Goal: Navigation & Orientation: Find specific page/section

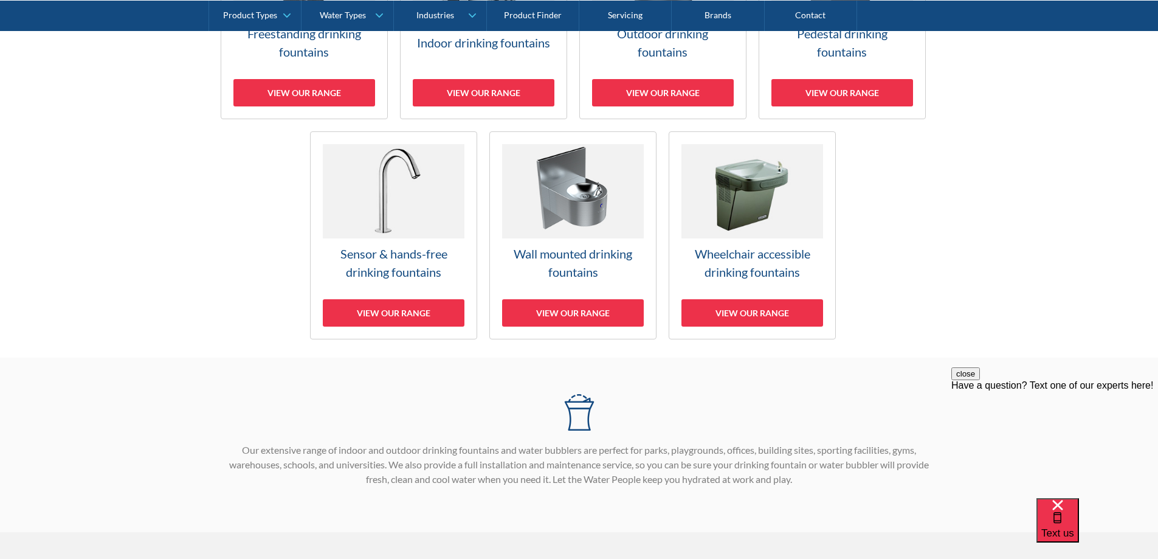
scroll to position [547, 0]
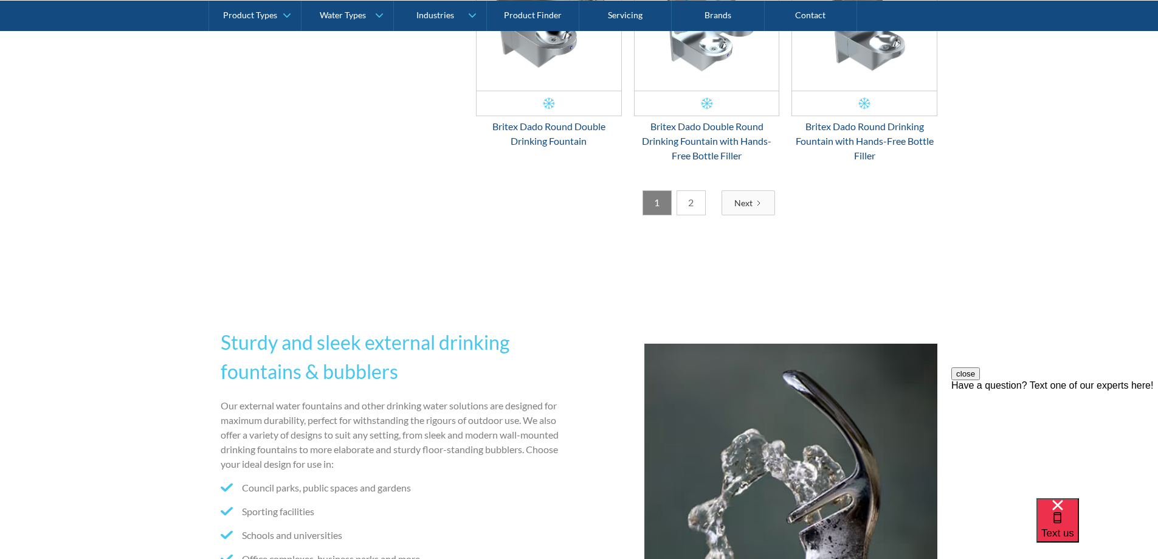
scroll to position [2213, 0]
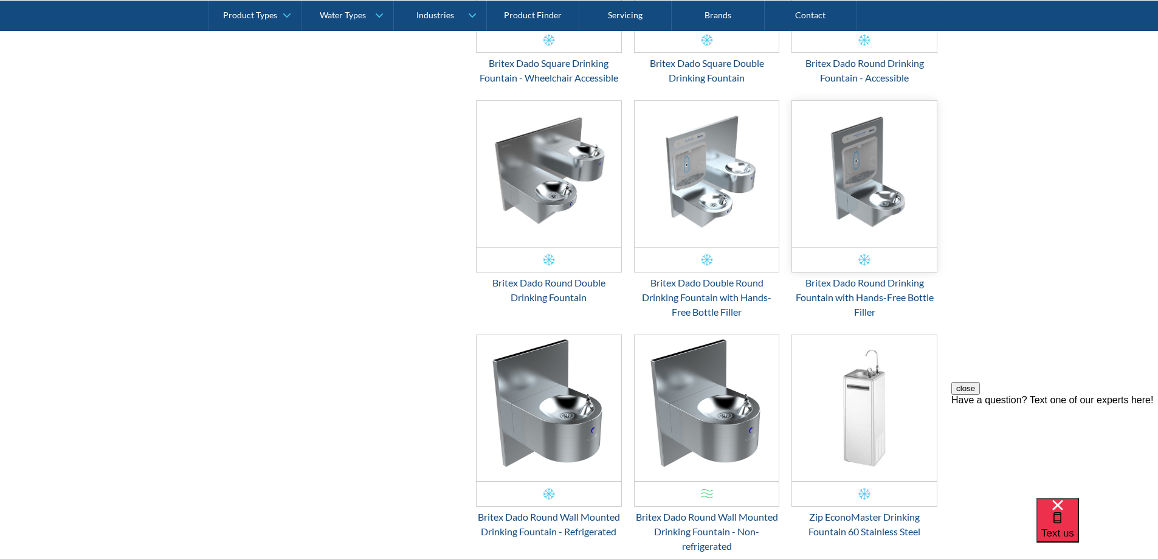
scroll to position [2031, 0]
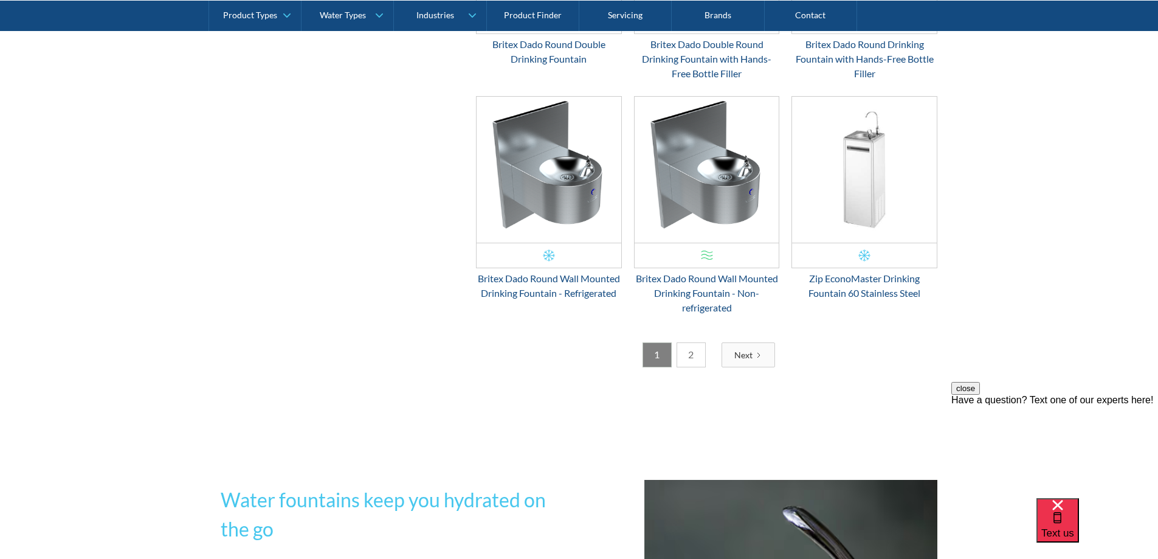
click at [692, 348] on link "2" at bounding box center [691, 354] width 29 height 25
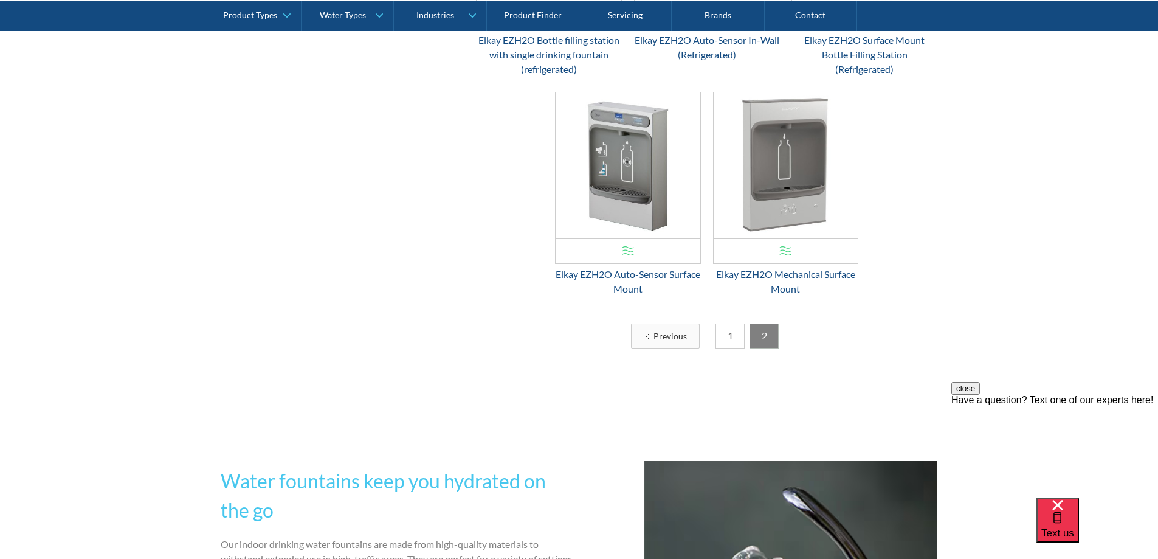
scroll to position [1788, 0]
